Goal: Information Seeking & Learning: Learn about a topic

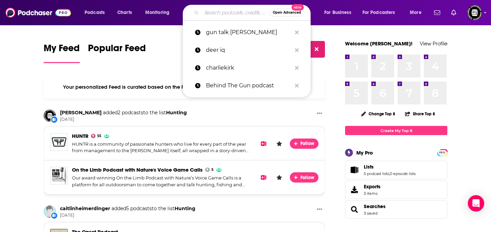
click at [237, 13] on input "Search podcasts, credits, & more..." at bounding box center [235, 12] width 68 height 11
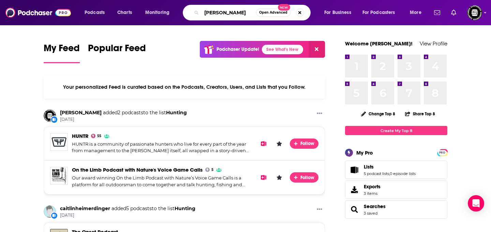
type input "[PERSON_NAME]"
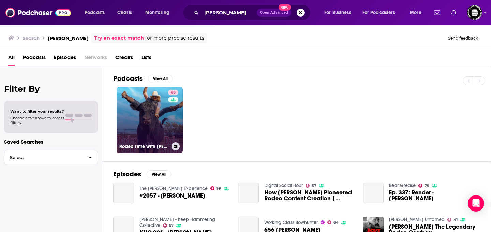
click at [165, 130] on link "63 Rodeo Time with [PERSON_NAME]" at bounding box center [150, 120] width 66 height 66
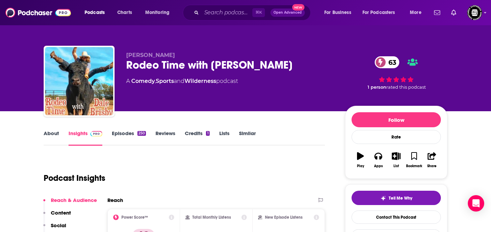
click at [121, 135] on link "Episodes 250" at bounding box center [129, 138] width 34 height 16
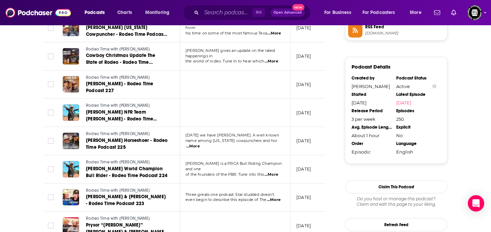
scroll to position [640, 0]
